Goal: Find specific page/section: Find specific page/section

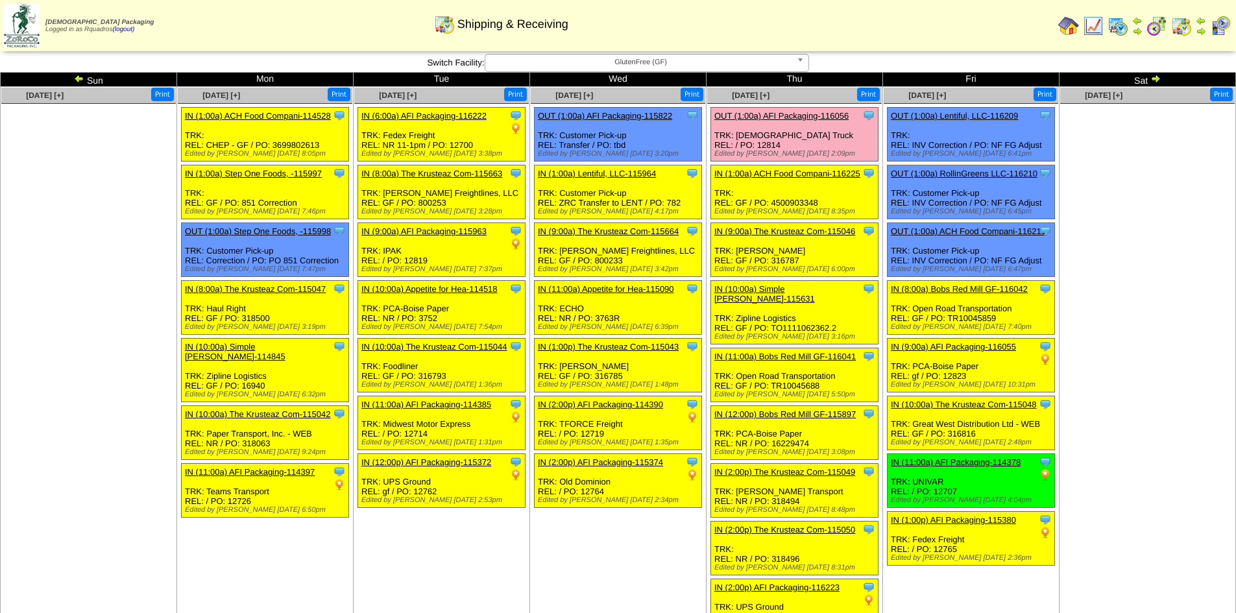
click at [1113, 27] on img at bounding box center [1118, 26] width 21 height 21
click at [1164, 275] on ul at bounding box center [1147, 201] width 175 height 195
click at [1123, 27] on img at bounding box center [1118, 26] width 21 height 21
click at [1132, 324] on td "Aug 30 [+] Print" at bounding box center [1148, 362] width 176 height 551
click at [1123, 287] on ul at bounding box center [1147, 201] width 175 height 195
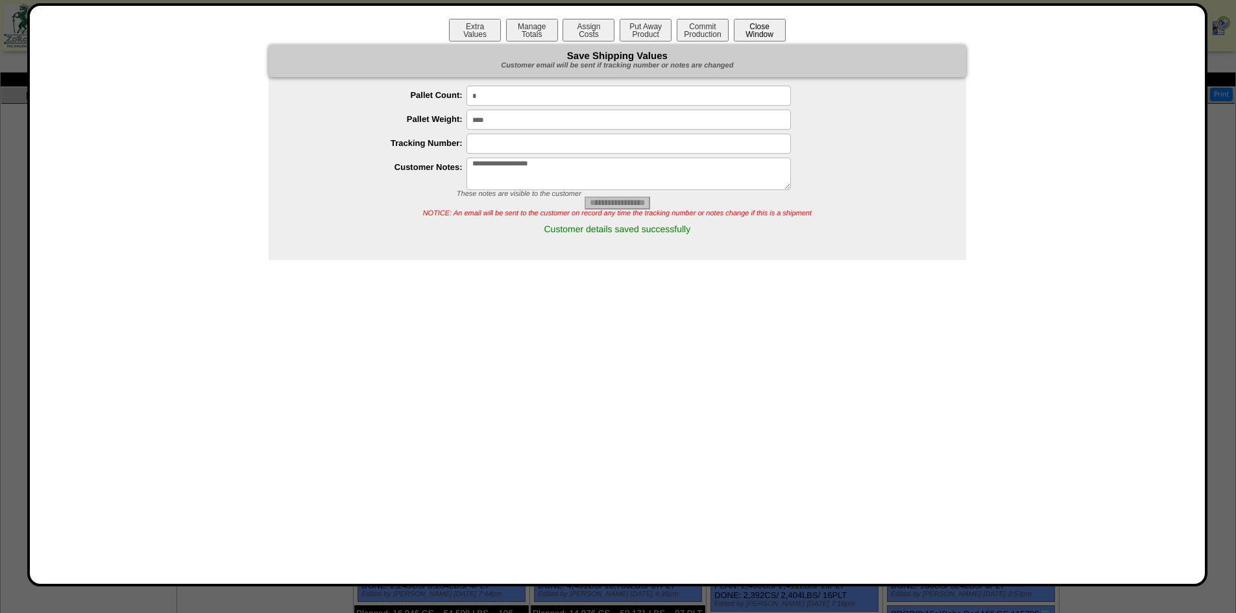
click at [751, 27] on button "Close Window" at bounding box center [760, 30] width 52 height 23
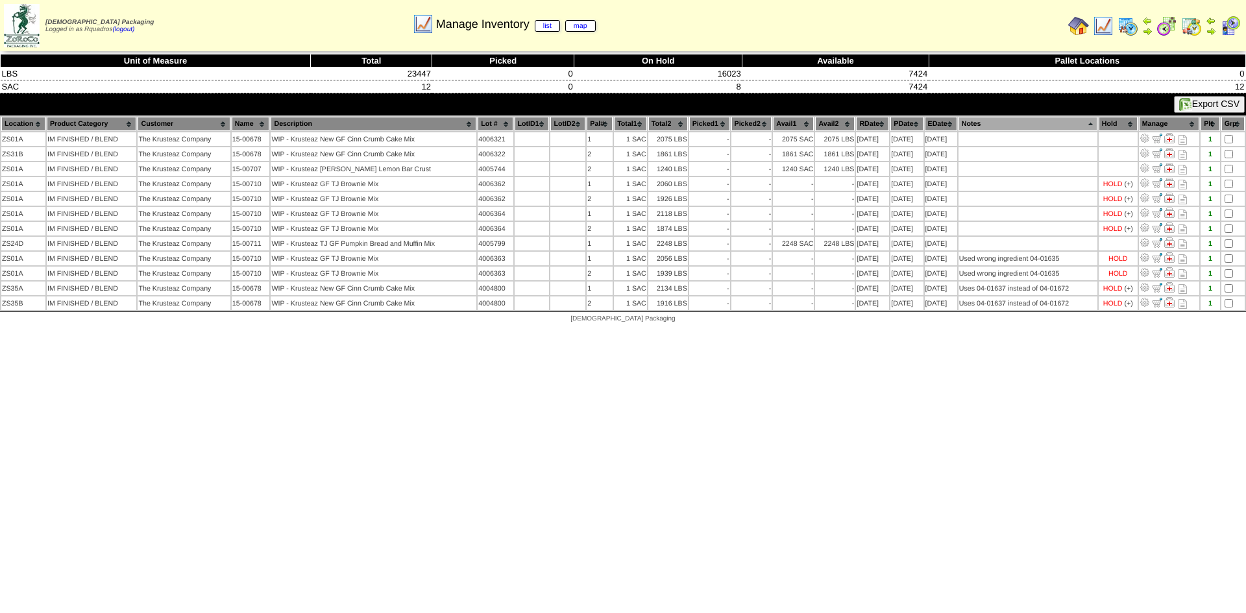
click at [1113, 29] on td at bounding box center [1102, 25] width 23 height 23
click at [1106, 29] on img at bounding box center [1103, 26] width 21 height 21
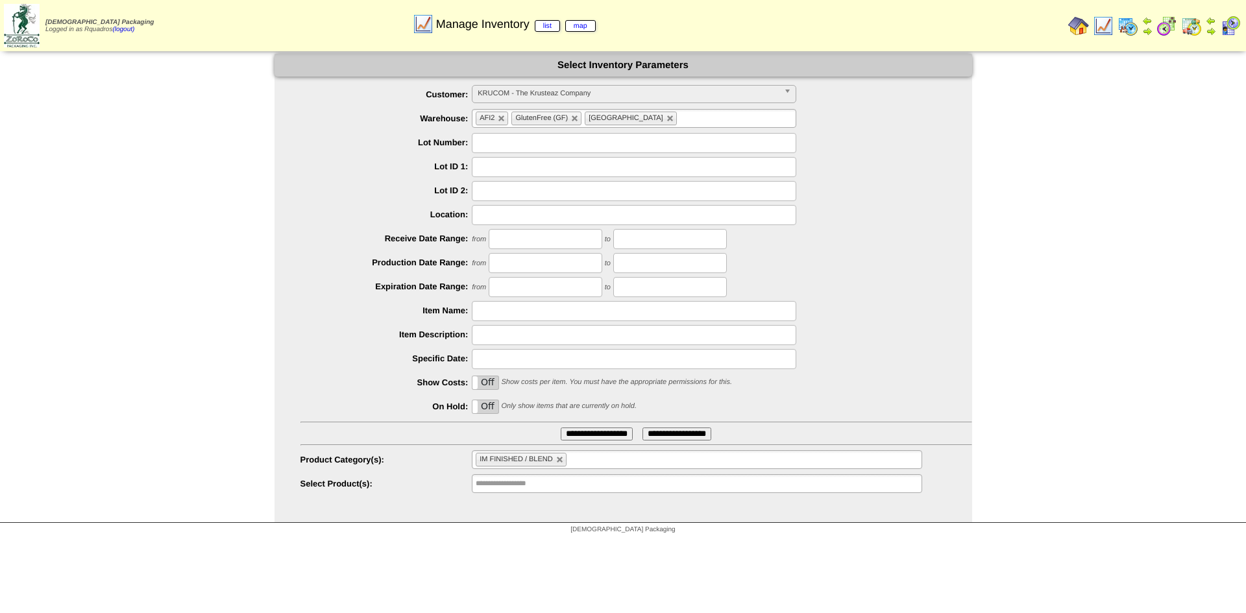
click at [592, 429] on input "**********" at bounding box center [597, 434] width 72 height 13
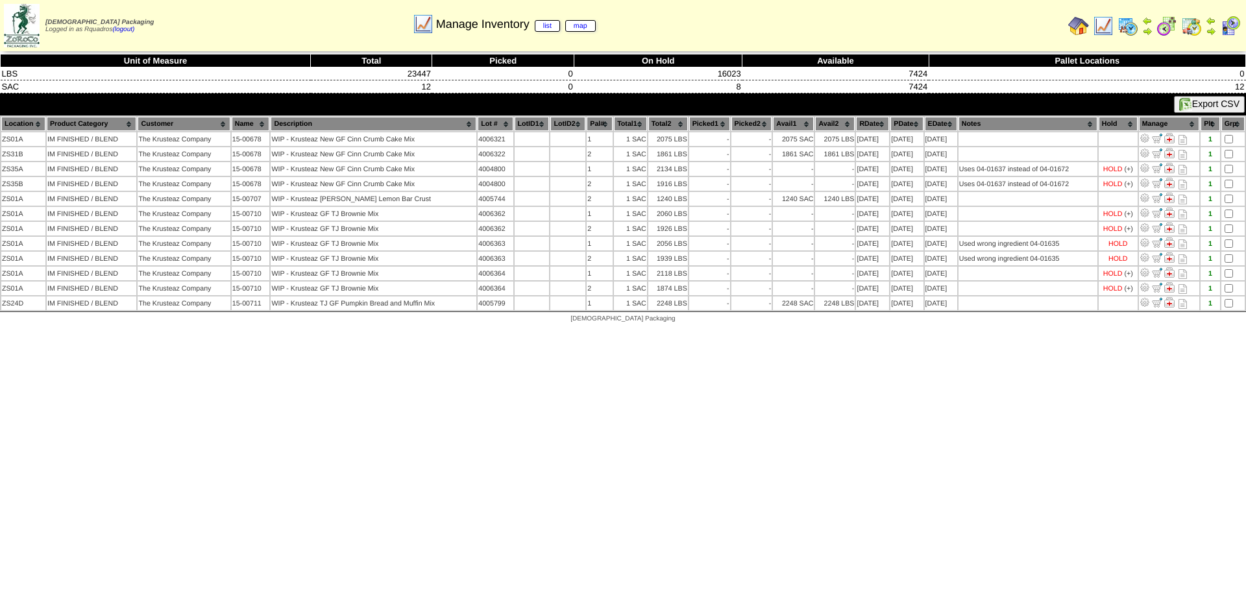
click at [870, 125] on th "RDate" at bounding box center [872, 124] width 33 height 14
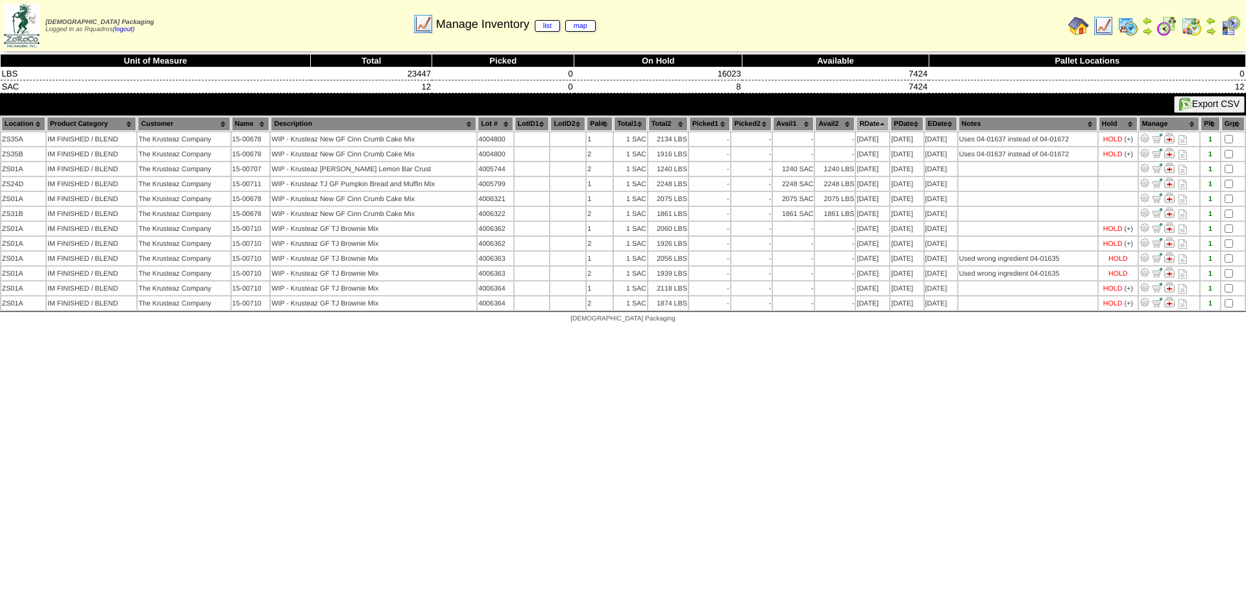
click at [883, 330] on html "[DEMOGRAPHIC_DATA] Packaging Logged in as Rquadros (logout) Print All" at bounding box center [623, 165] width 1246 height 330
